Goal: Find specific page/section: Find specific page/section

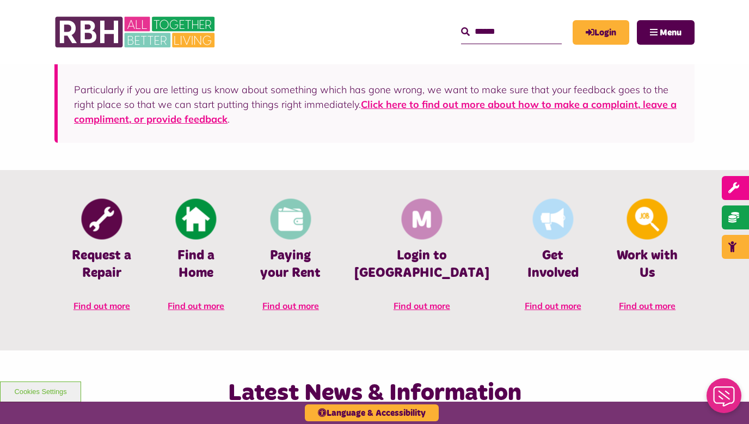
scroll to position [375, 0]
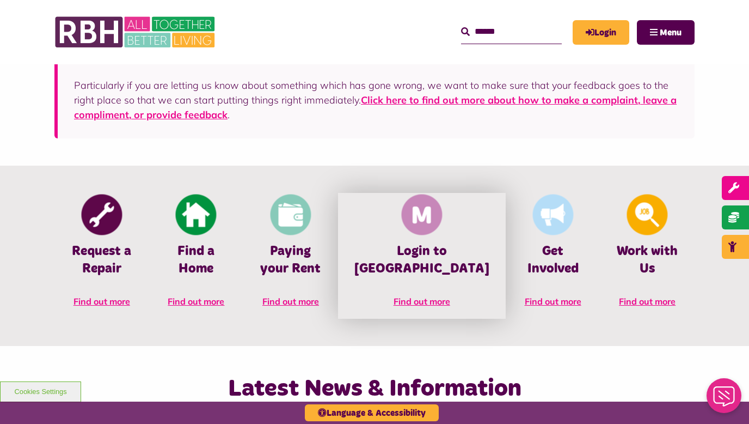
click at [443, 276] on h4 "Login to [GEOGRAPHIC_DATA]" at bounding box center [422, 260] width 135 height 34
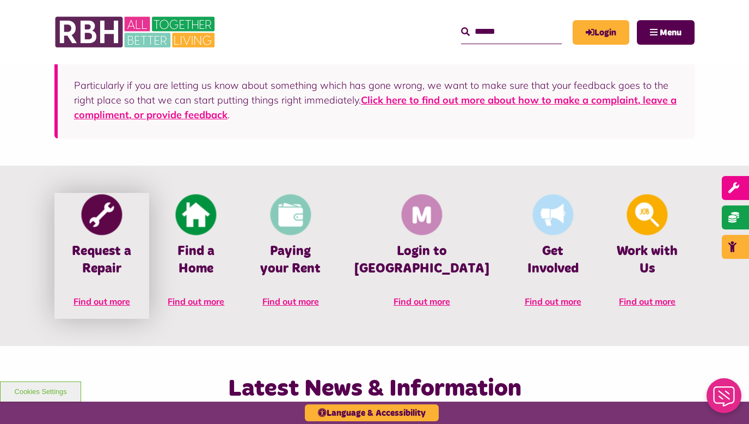
click at [107, 239] on link "Request a Repair Find out more" at bounding box center [101, 255] width 95 height 125
